Goal: Transaction & Acquisition: Purchase product/service

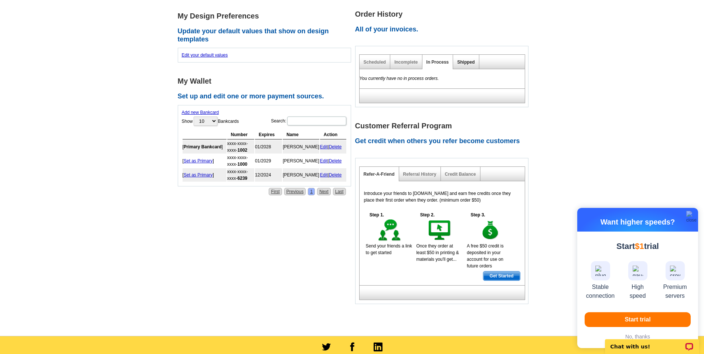
click at [467, 62] on link "Shipped" at bounding box center [465, 62] width 17 height 5
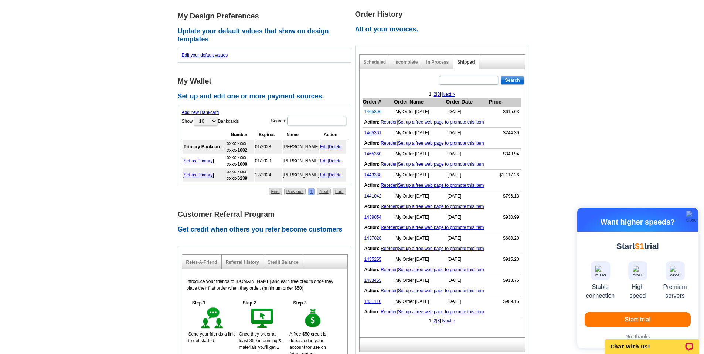
click at [372, 113] on link "1465806" at bounding box center [373, 111] width 17 height 5
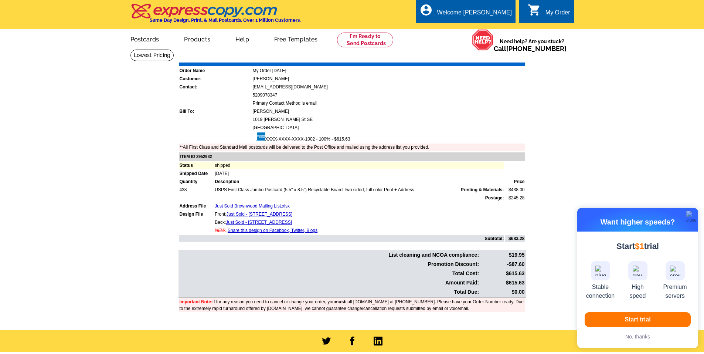
click at [137, 78] on main "Order Number: 1465806 Download Invoice | Print Invoice Order Name My Order 2025…" at bounding box center [352, 189] width 704 height 281
click at [145, 42] on link "Postcards" at bounding box center [145, 38] width 52 height 17
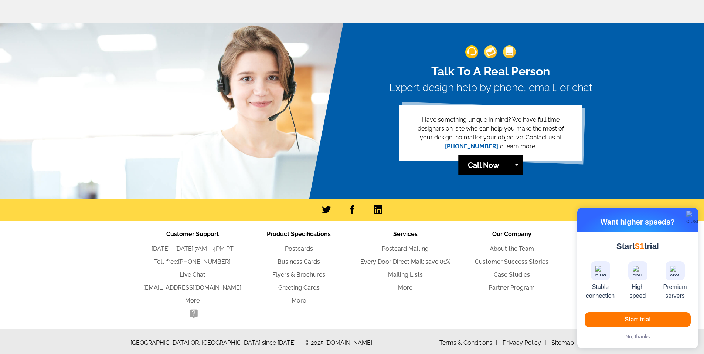
scroll to position [1605, 0]
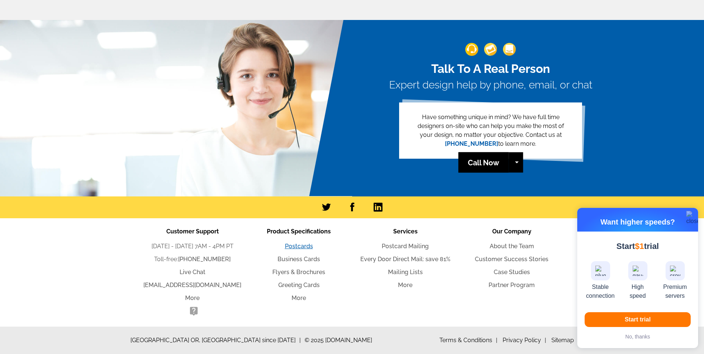
click at [301, 247] on link "Postcards" at bounding box center [299, 246] width 28 height 7
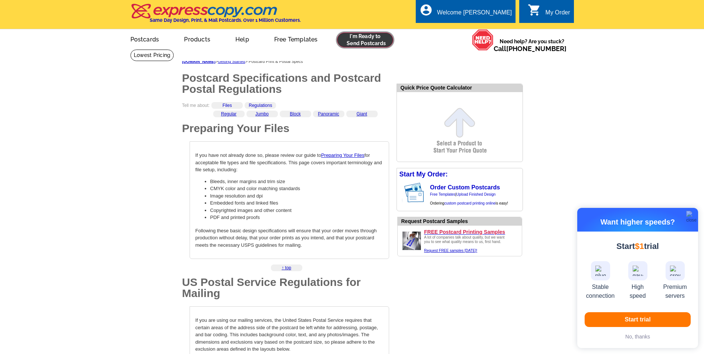
click at [356, 41] on link at bounding box center [365, 40] width 57 height 15
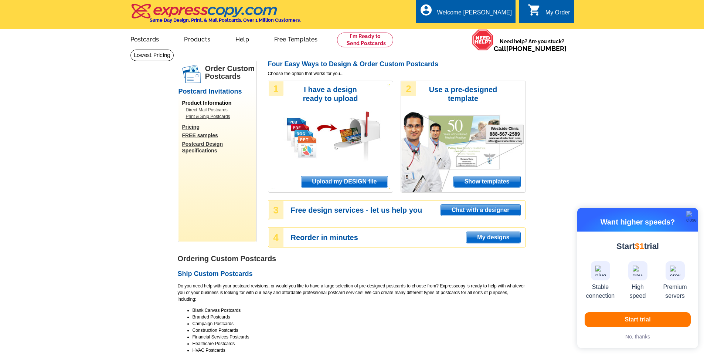
click at [359, 180] on span "Upload my DESIGN file" at bounding box center [344, 181] width 86 height 11
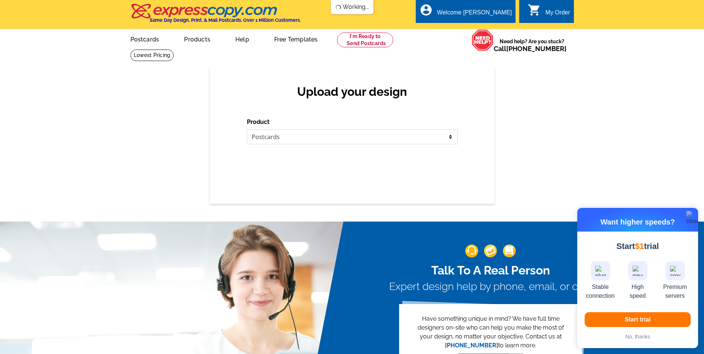
click at [320, 138] on select "Please select the type of file... Postcards Business Cards Letters and flyers G…" at bounding box center [352, 136] width 211 height 15
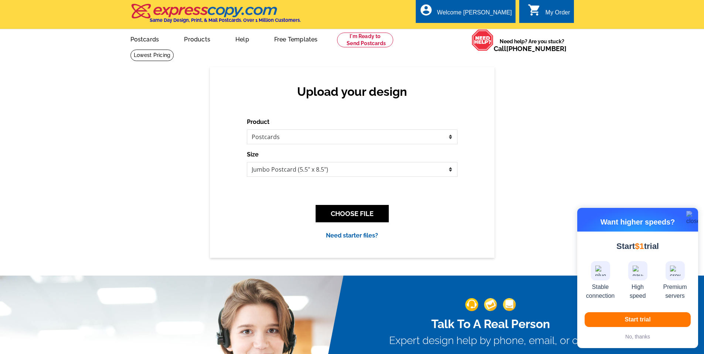
click at [482, 113] on div "Upload your design Product Please select the type of file... Postcards Business…" at bounding box center [352, 162] width 285 height 190
click at [354, 207] on button "CHOOSE FILE" at bounding box center [352, 213] width 73 height 17
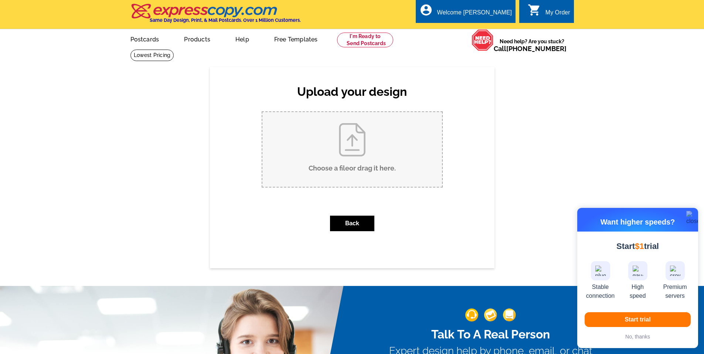
click at [360, 152] on input "Choose a file or drag it here ." at bounding box center [352, 149] width 180 height 75
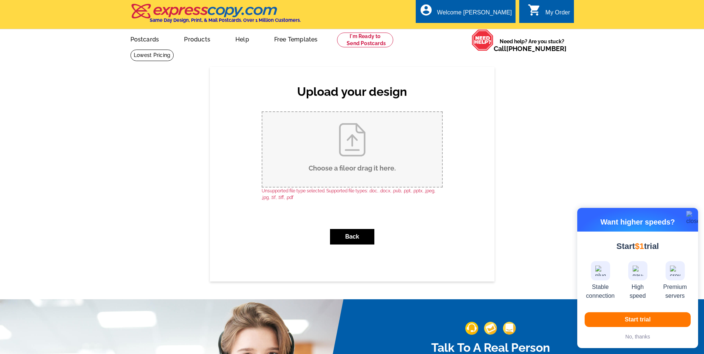
click at [354, 159] on input "Choose a file or drag it here ." at bounding box center [352, 149] width 180 height 75
type input "C:\fakepath\[DATE] - Front.jpg"
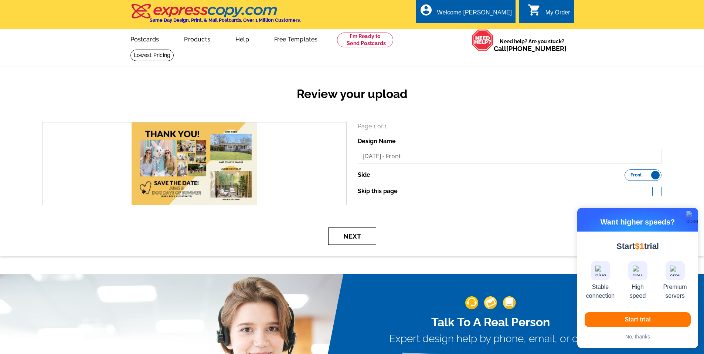
click at [363, 235] on button "Next" at bounding box center [352, 235] width 48 height 17
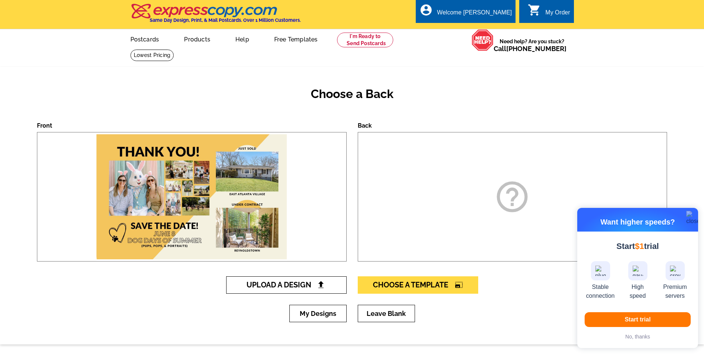
drag, startPoint x: 292, startPoint y: 283, endPoint x: 296, endPoint y: 279, distance: 5.0
click at [292, 283] on span "Upload A Design" at bounding box center [286, 284] width 79 height 9
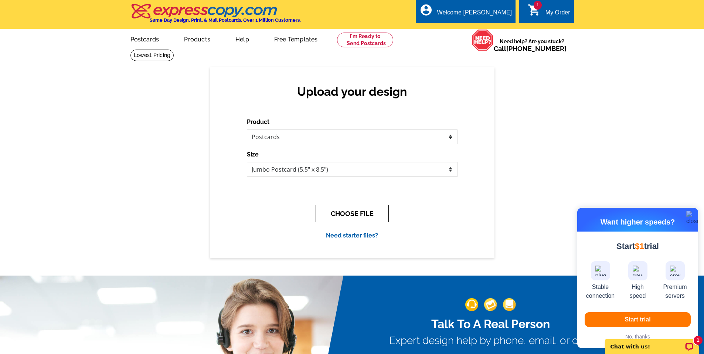
click at [366, 213] on button "CHOOSE FILE" at bounding box center [352, 213] width 73 height 17
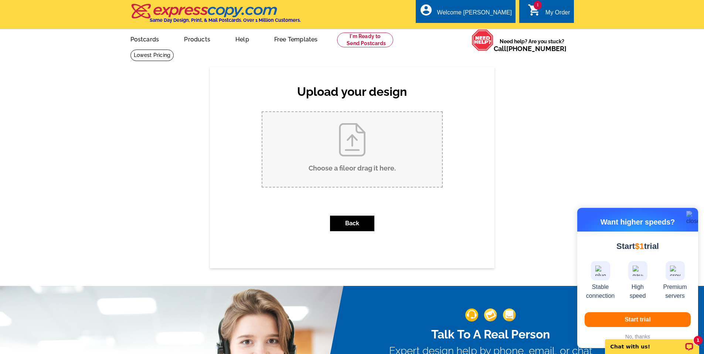
click at [366, 167] on input "Choose a file or drag it here ." at bounding box center [352, 149] width 180 height 75
type input "C:\fakepath\APRIL 2025 - Back.jpg"
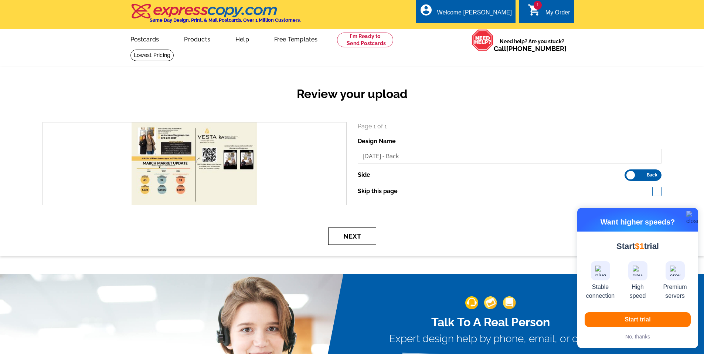
click at [352, 236] on button "Next" at bounding box center [352, 235] width 48 height 17
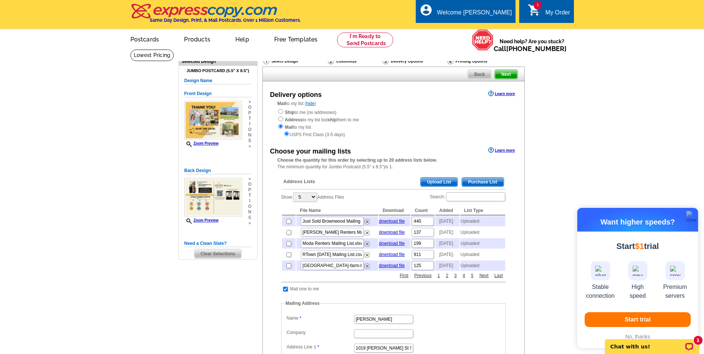
click at [442, 180] on span "Upload List" at bounding box center [439, 181] width 37 height 9
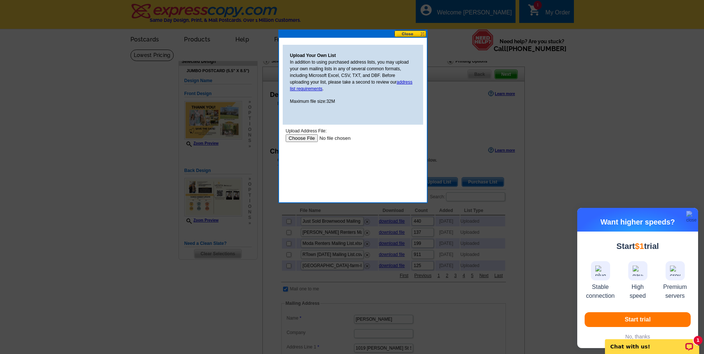
click at [303, 139] on input "file" at bounding box center [332, 138] width 94 height 8
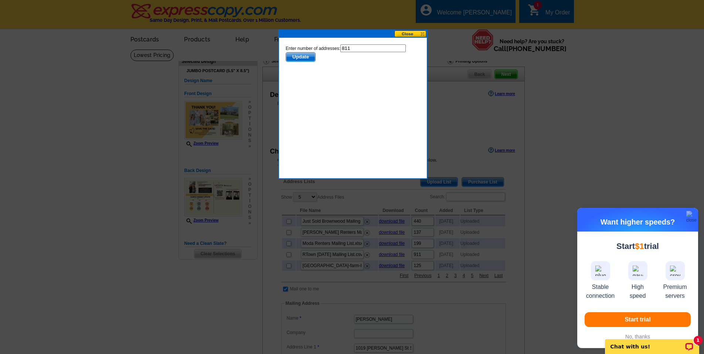
drag, startPoint x: 298, startPoint y: 58, endPoint x: 650, endPoint y: 160, distance: 366.0
click at [298, 58] on span "Update" at bounding box center [300, 56] width 29 height 9
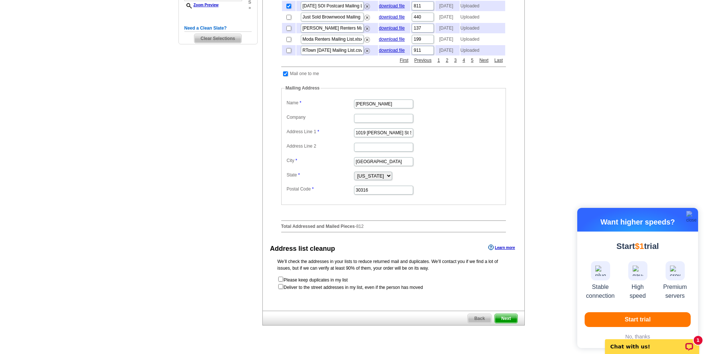
scroll to position [222, 0]
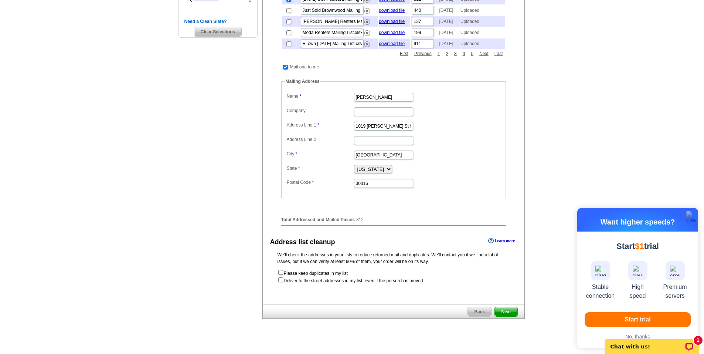
click at [506, 316] on span "Next" at bounding box center [506, 311] width 22 height 9
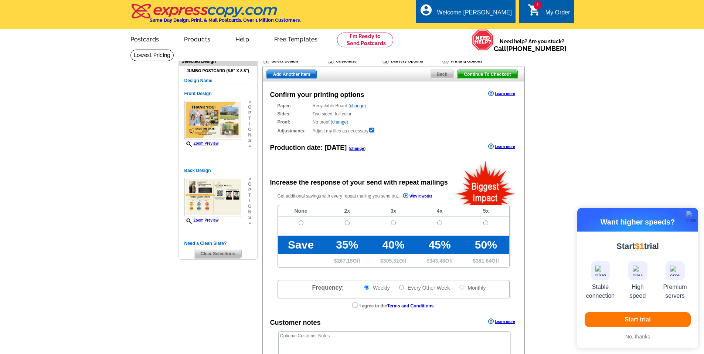
radio input "false"
click at [357, 106] on link "change" at bounding box center [357, 105] width 14 height 5
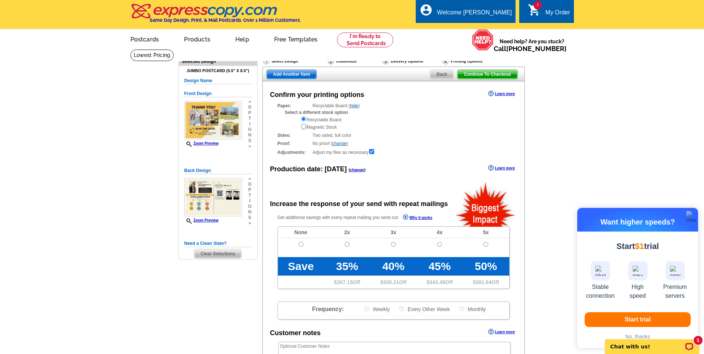
click at [305, 129] on input "radio" at bounding box center [303, 126] width 5 height 5
radio input "true"
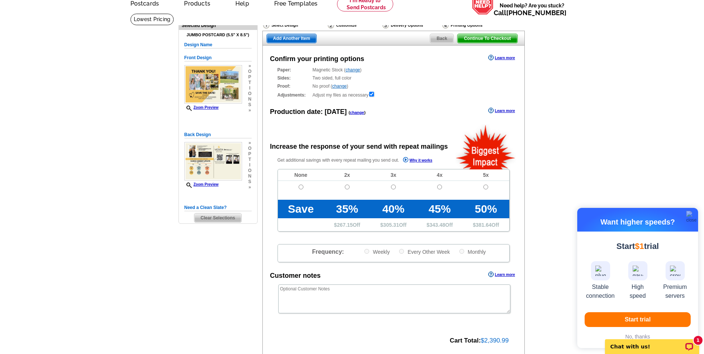
scroll to position [25, 0]
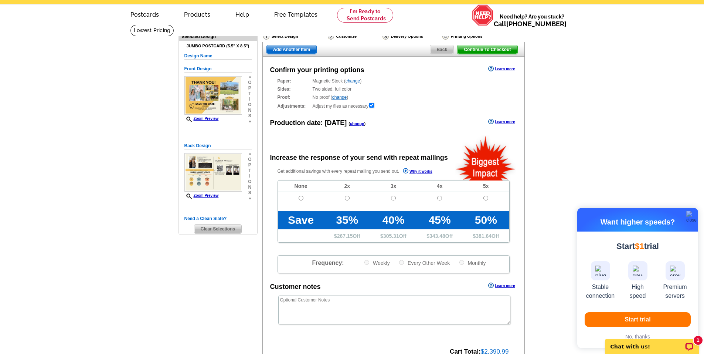
click at [358, 84] on link "change" at bounding box center [353, 80] width 14 height 5
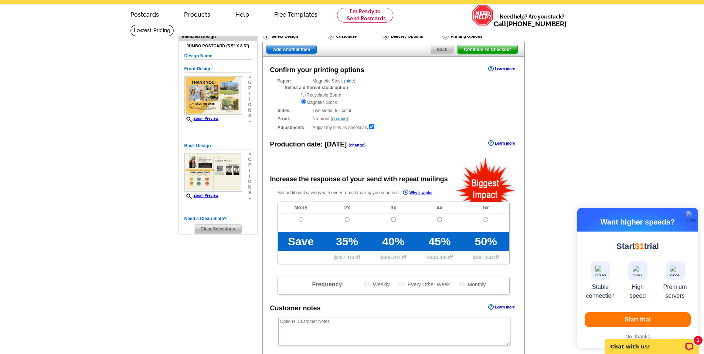
click at [336, 97] on div "Recyclable Board Magnetic Stock" at bounding box center [405, 98] width 209 height 15
click at [304, 94] on input "radio" at bounding box center [303, 94] width 5 height 5
radio input "true"
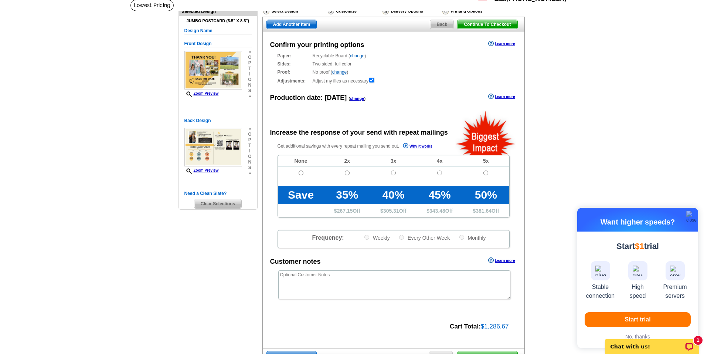
scroll to position [49, 0]
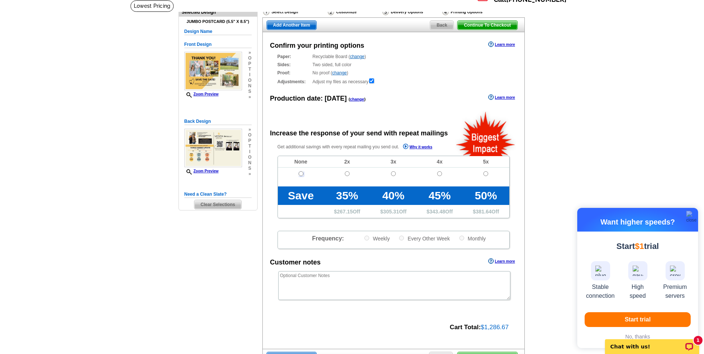
click at [301, 174] on input "radio" at bounding box center [301, 173] width 5 height 5
radio input "true"
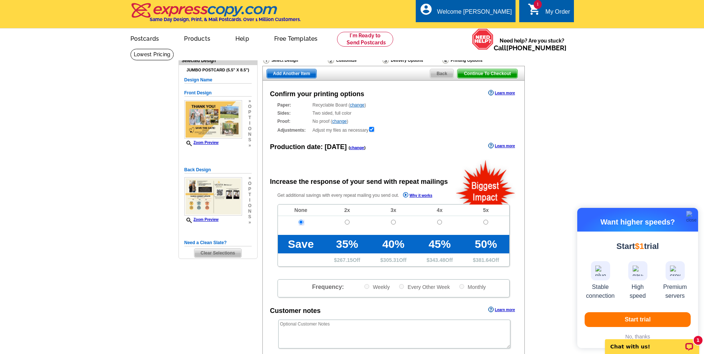
scroll to position [0, 0]
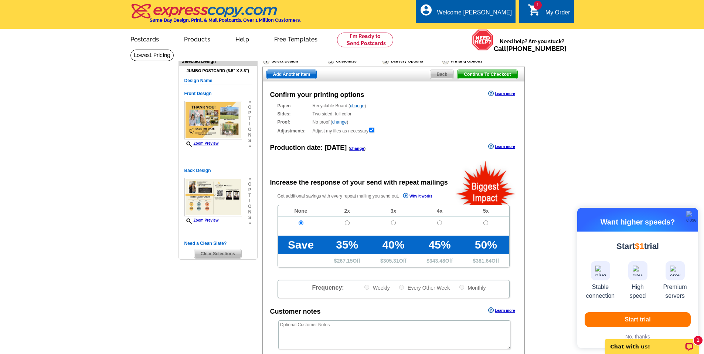
click at [550, 9] on div "My Order" at bounding box center [558, 14] width 25 height 10
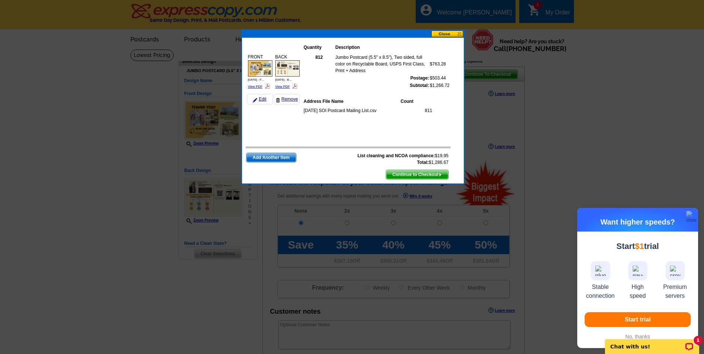
click at [452, 35] on button at bounding box center [447, 33] width 33 height 7
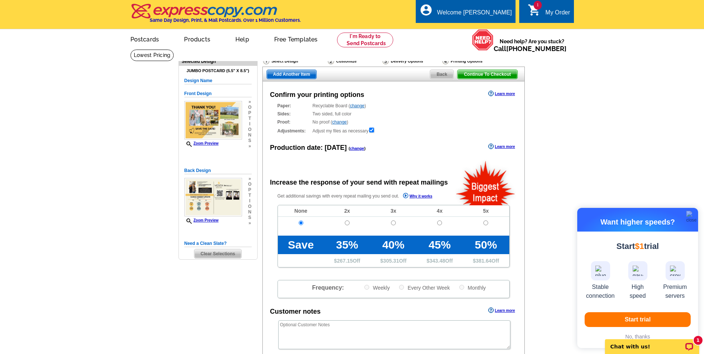
click at [440, 74] on span "Back" at bounding box center [441, 74] width 23 height 9
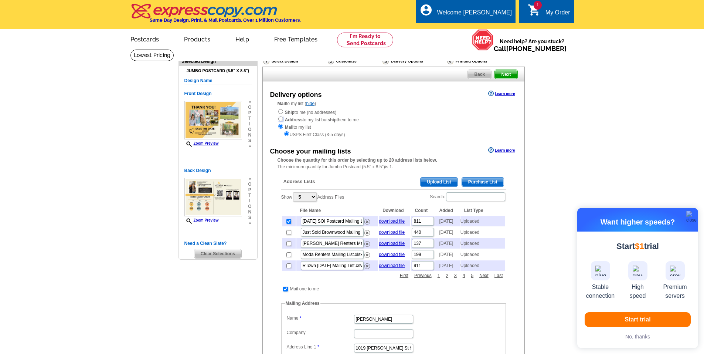
click at [279, 120] on input "radio" at bounding box center [280, 118] width 5 height 5
radio input "true"
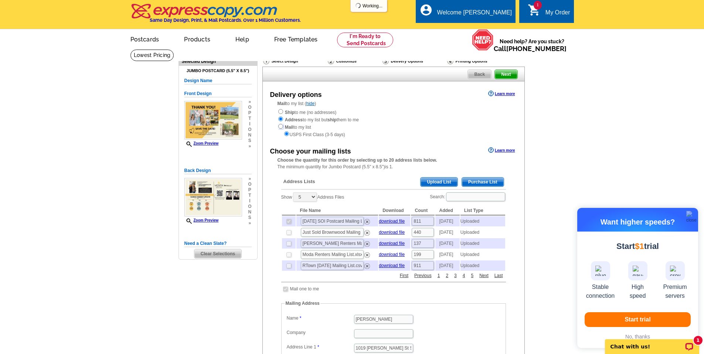
click at [280, 127] on input "radio" at bounding box center [280, 126] width 5 height 5
radio input "true"
click at [287, 133] on input "radio" at bounding box center [286, 133] width 5 height 5
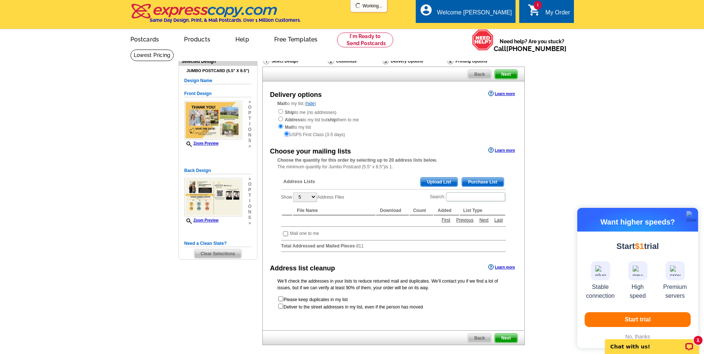
drag, startPoint x: 288, startPoint y: 135, endPoint x: 301, endPoint y: 135, distance: 12.9
click at [288, 135] on input "radio" at bounding box center [286, 133] width 5 height 5
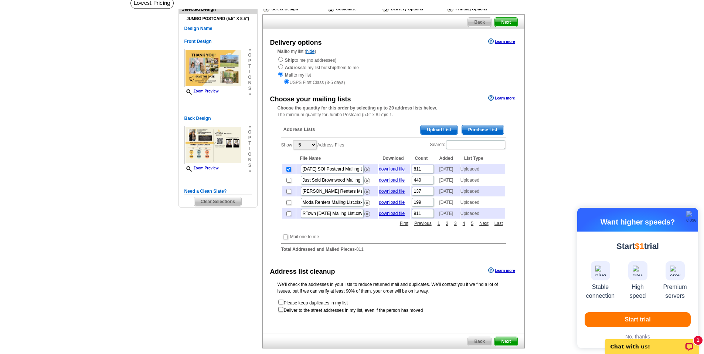
scroll to position [49, 0]
